Goal: Task Accomplishment & Management: Use online tool/utility

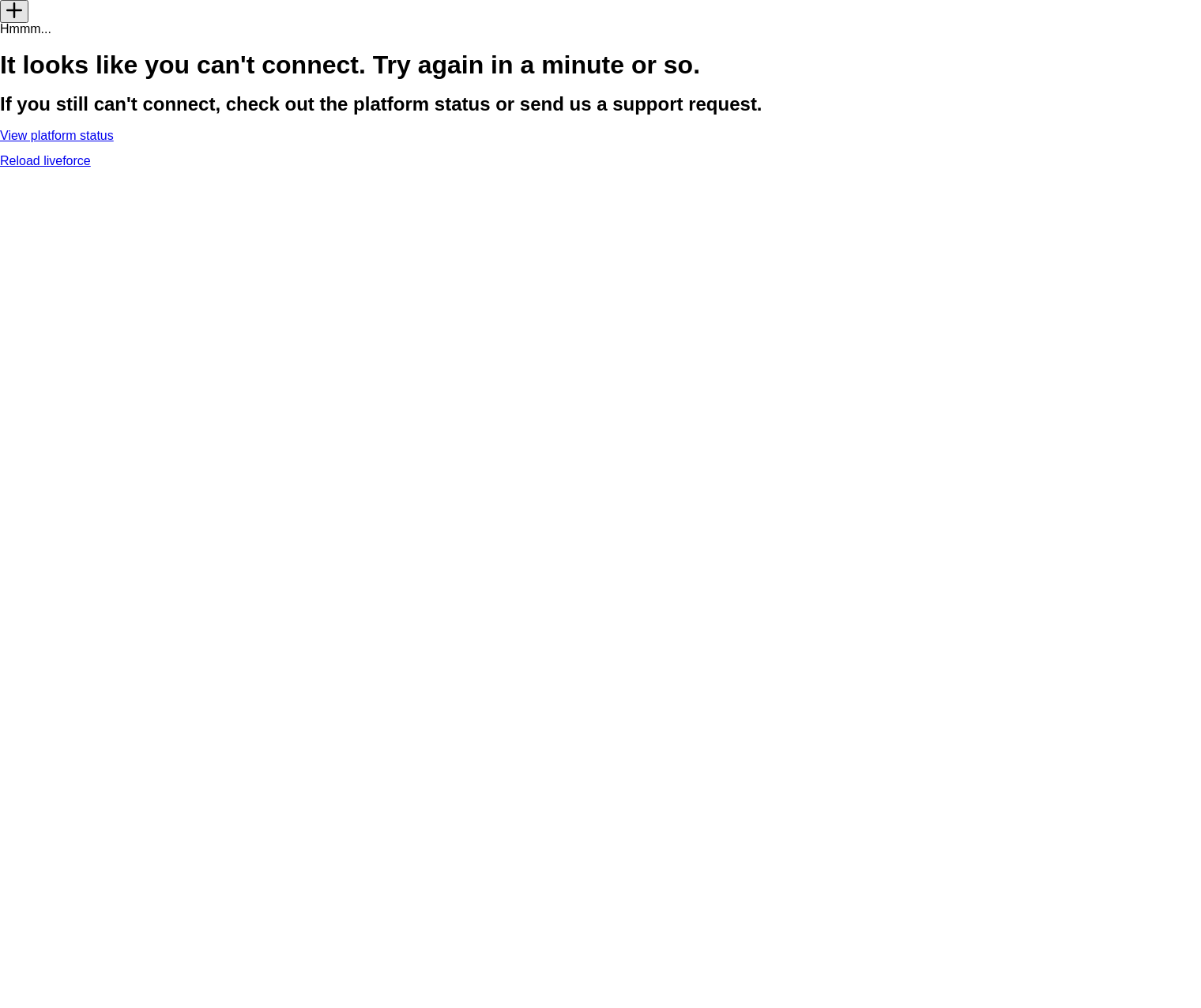
drag, startPoint x: 676, startPoint y: 11, endPoint x: 683, endPoint y: 0, distance: 13.0
click at [677, 10] on app-navbar "add" at bounding box center [600, 11] width 1201 height 23
click at [114, 143] on link "View platform status" at bounding box center [57, 135] width 114 height 14
click at [91, 167] on link "Reload liveforce" at bounding box center [45, 160] width 91 height 14
